Goal: Navigation & Orientation: Find specific page/section

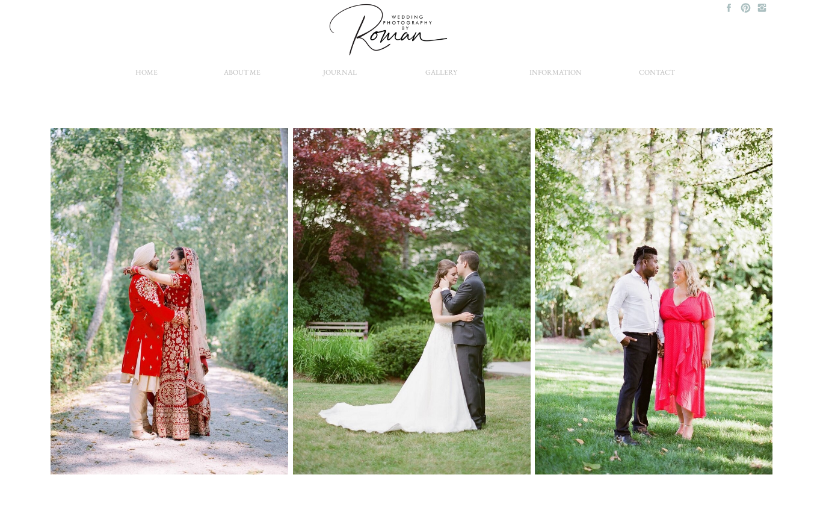
click at [243, 72] on nav "about me" at bounding box center [241, 75] width 59 height 19
